Goal: Task Accomplishment & Management: Complete application form

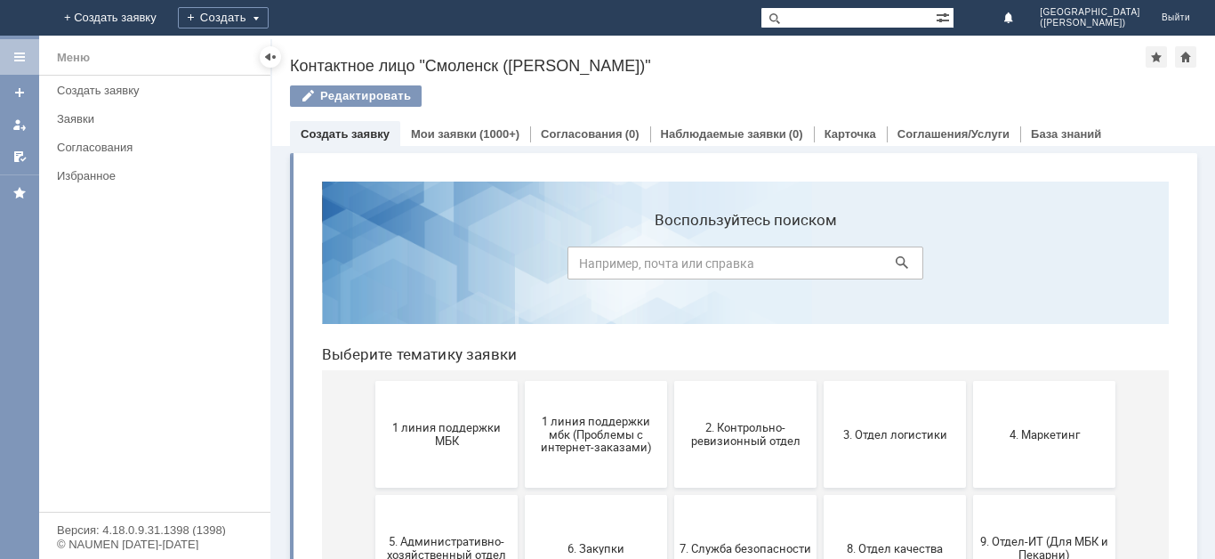
click at [269, 28] on div "Создать" at bounding box center [223, 18] width 91 height 36
click at [283, 20] on div "Создать" at bounding box center [237, 17] width 91 height 21
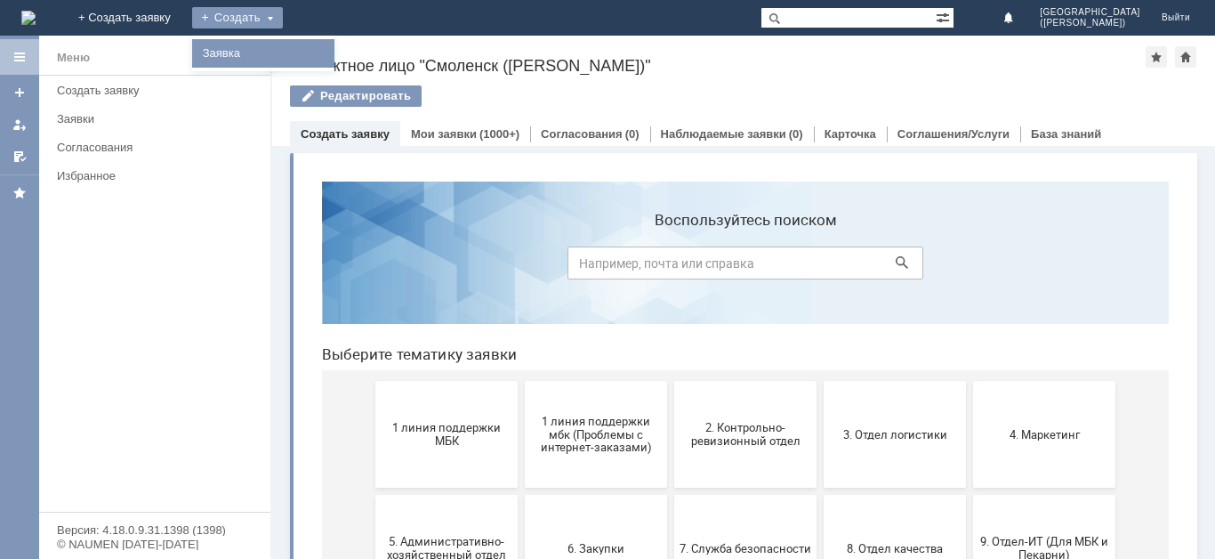
click at [331, 51] on link "Заявка" at bounding box center [263, 53] width 135 height 21
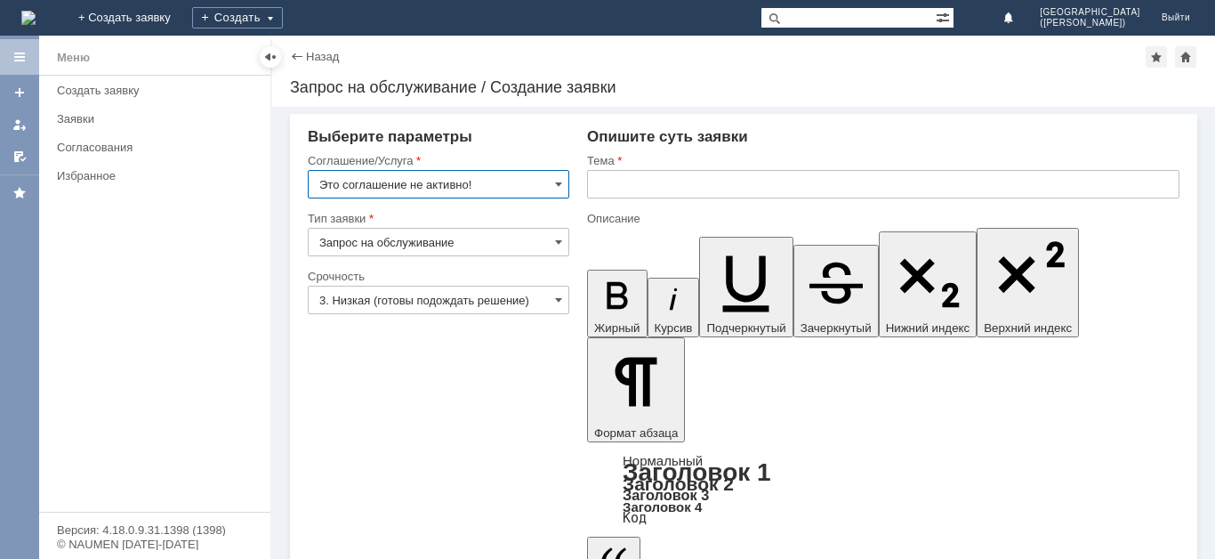
click at [438, 189] on input "Это соглашение не активно!" at bounding box center [439, 184] width 262 height 28
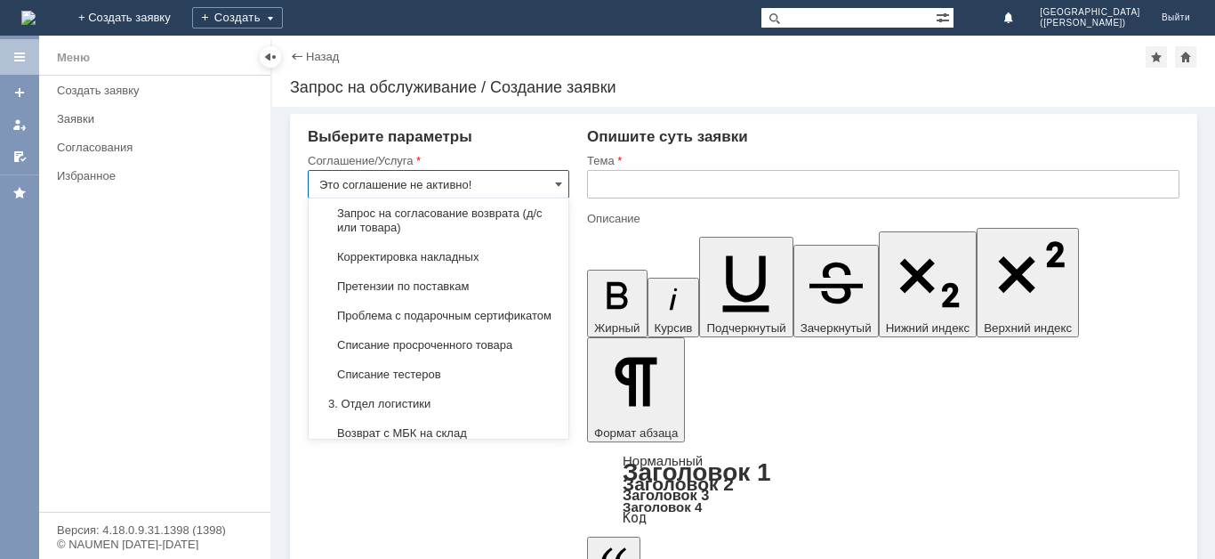
scroll to position [350, 0]
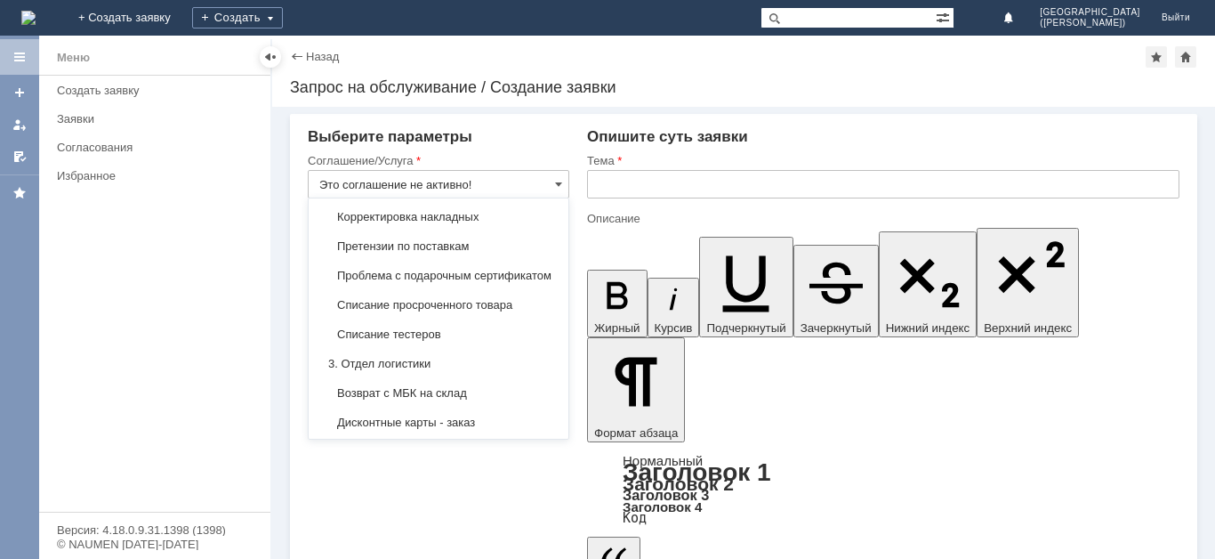
click at [433, 342] on span "Списание тестеров" at bounding box center [438, 334] width 238 height 14
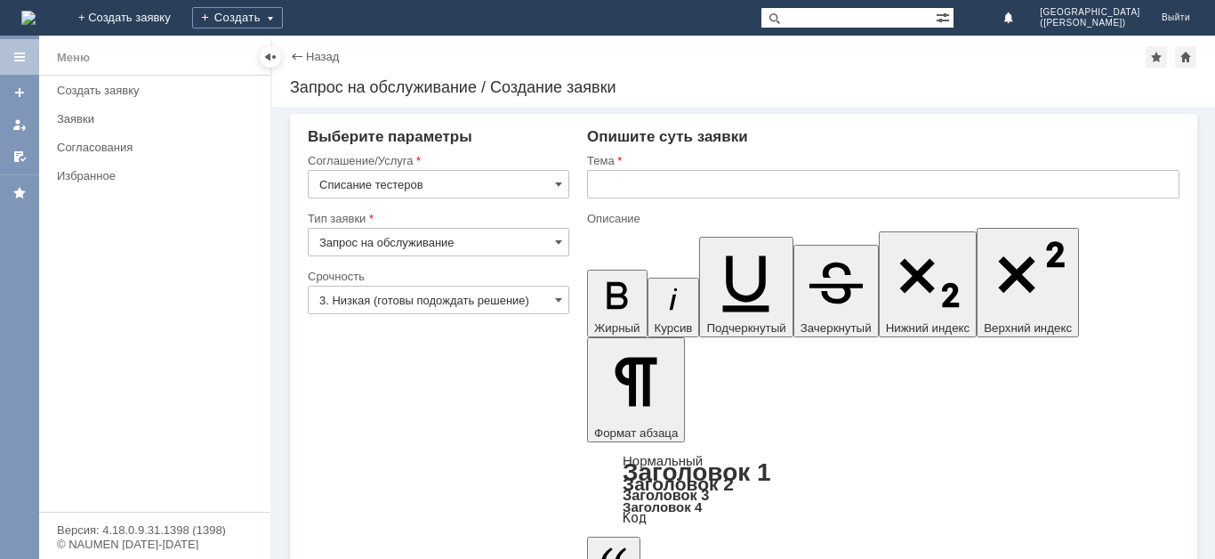
type input "Списание тестеров"
click at [398, 300] on input "3. Низкая (готовы подождать решение)" at bounding box center [439, 300] width 262 height 28
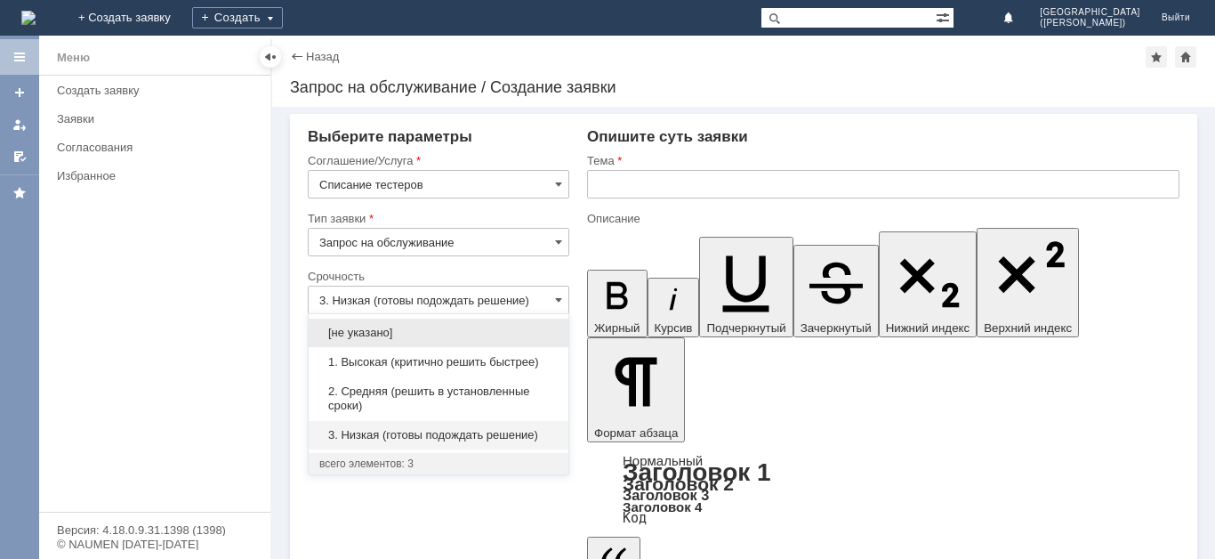
drag, startPoint x: 399, startPoint y: 359, endPoint x: 634, endPoint y: 228, distance: 270.0
click at [401, 354] on div "1. Высокая (критично решить быстрее)" at bounding box center [439, 362] width 260 height 28
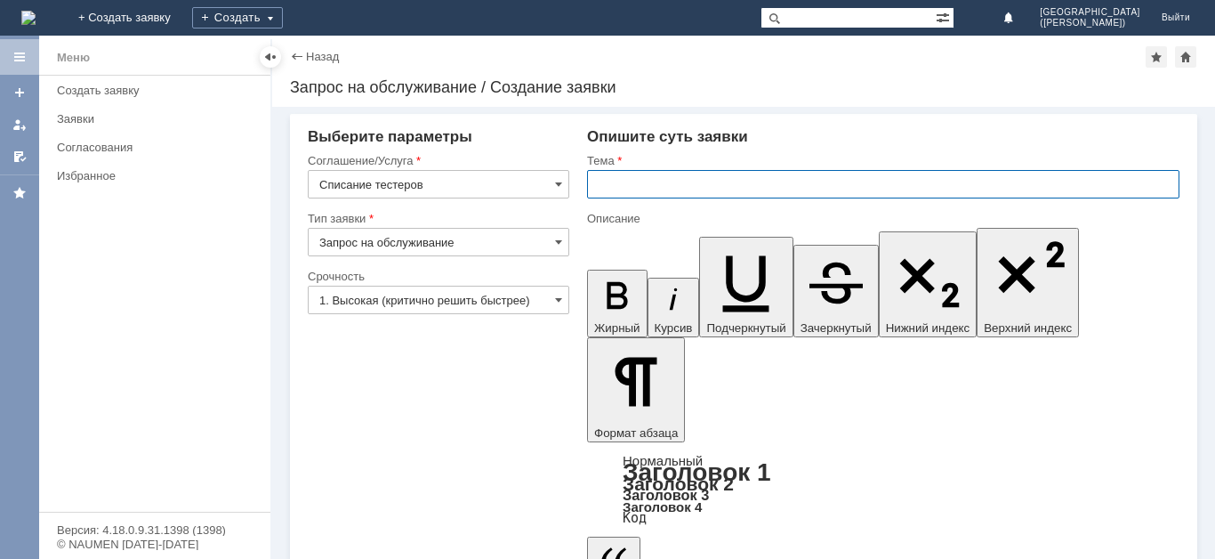
click at [725, 170] on input "text" at bounding box center [883, 184] width 592 height 28
type input "1. Высокая (критично решить быстрее)"
type input "Списание тестеров"
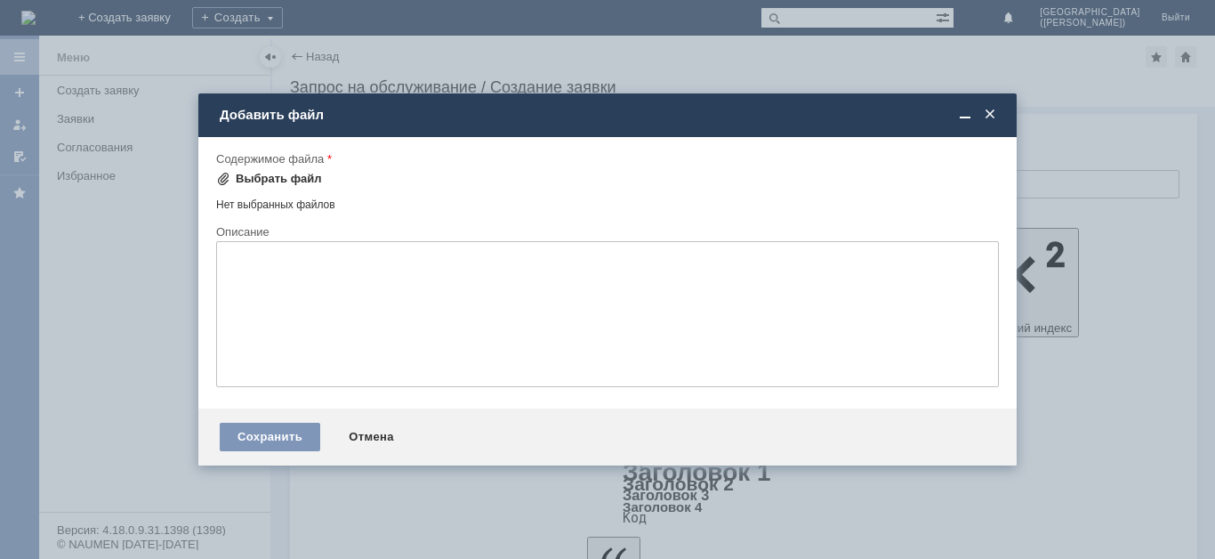
click at [272, 181] on div "Выбрать файл" at bounding box center [279, 179] width 86 height 14
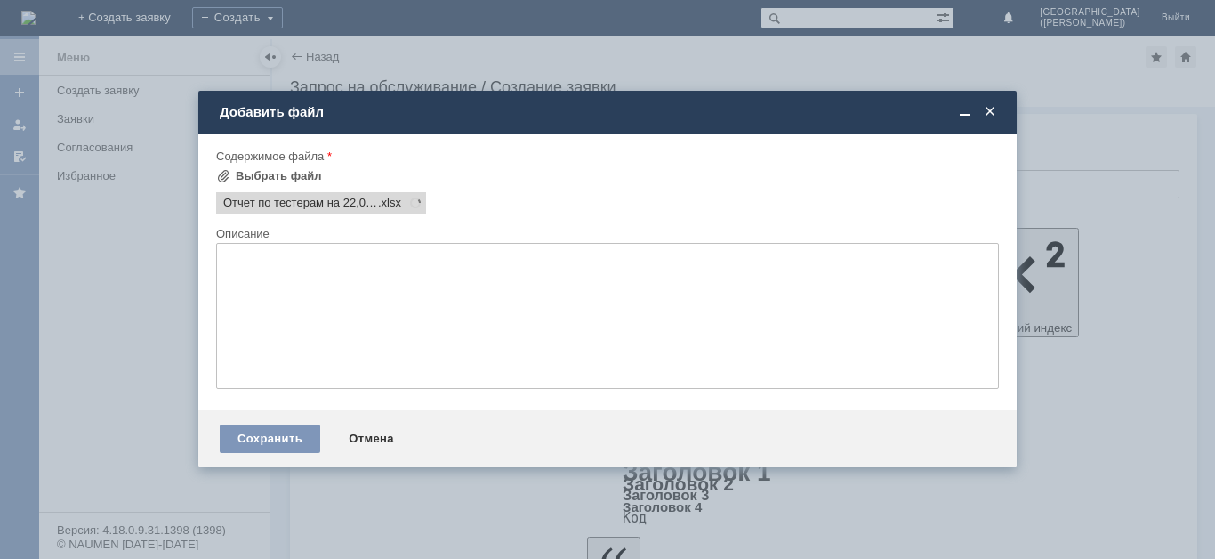
scroll to position [0, 0]
click at [294, 437] on div "Сохранить" at bounding box center [270, 438] width 101 height 28
